Goal: Find specific page/section: Find specific page/section

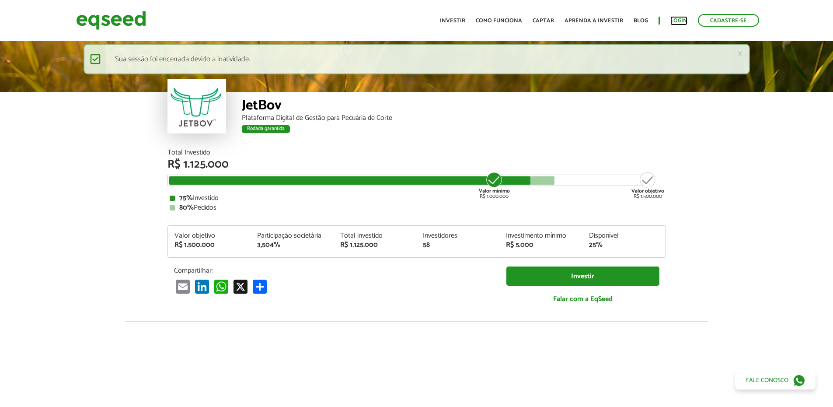
click at [675, 21] on link "Login" at bounding box center [678, 21] width 17 height 6
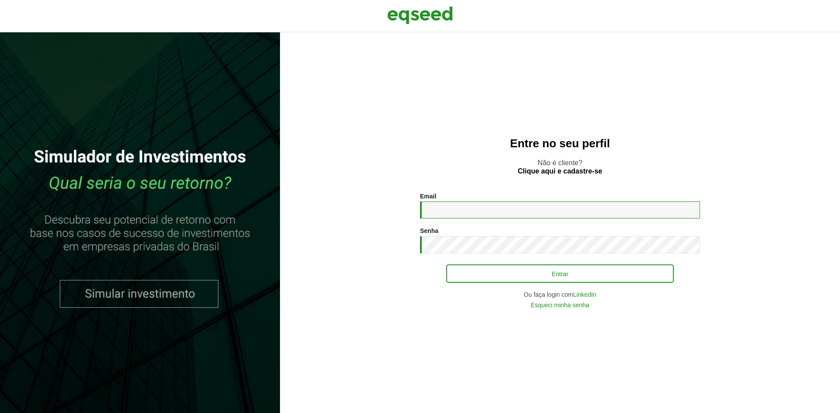
type input "**********"
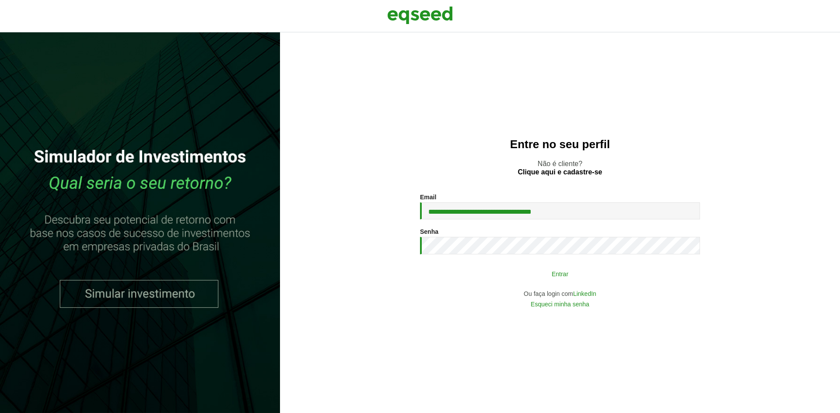
click at [579, 279] on button "Entrar" at bounding box center [559, 273] width 227 height 17
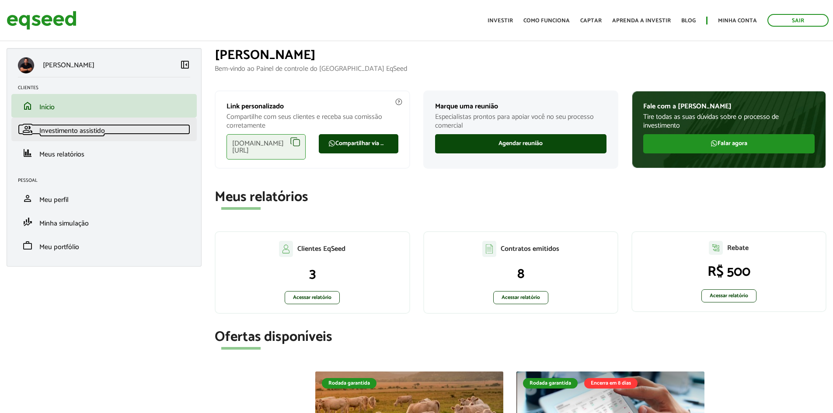
click at [59, 127] on span "Investimento assistido" at bounding box center [72, 131] width 66 height 12
